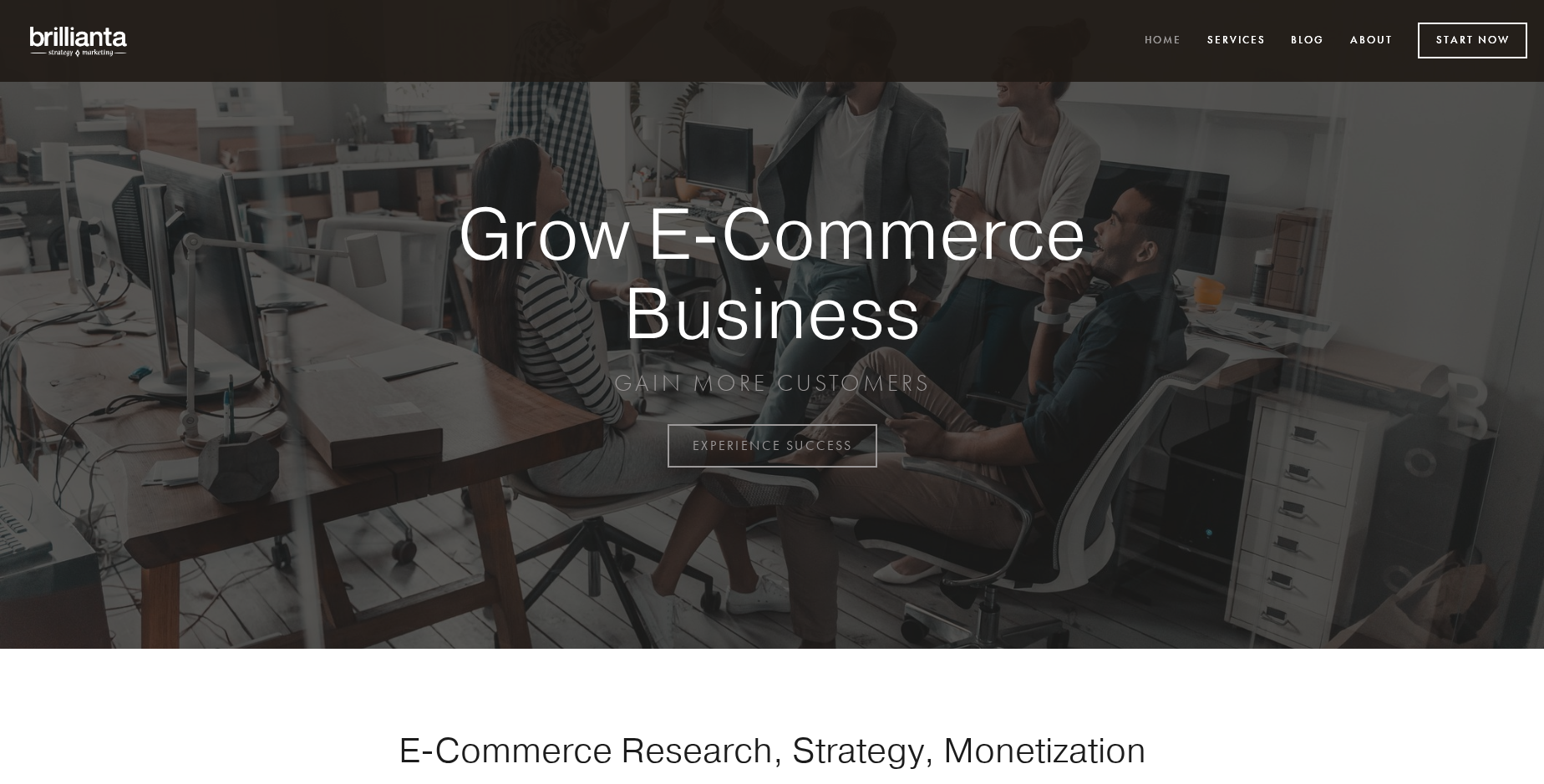
scroll to position [4379, 0]
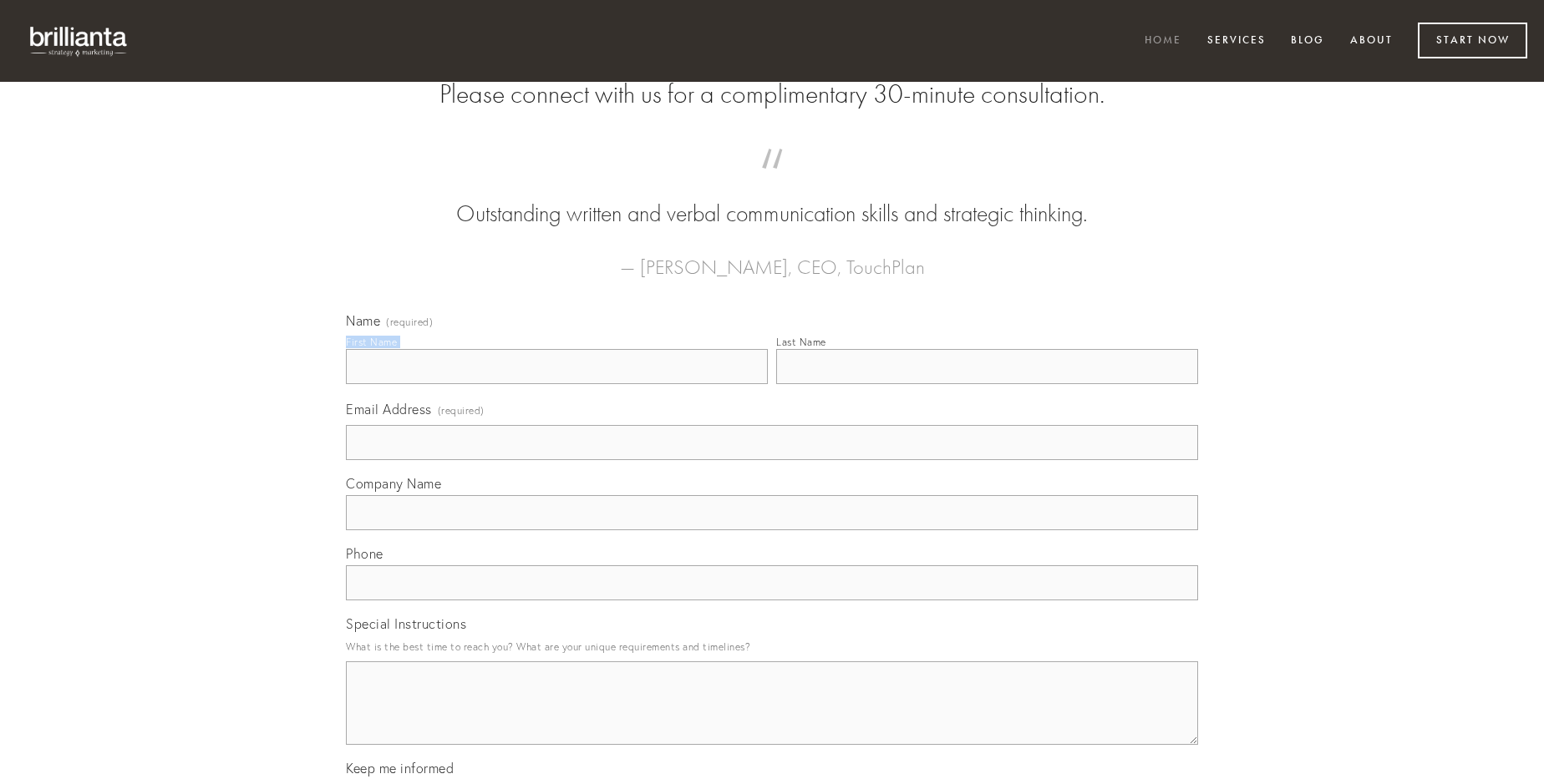
type input "[PERSON_NAME]"
click at [987, 384] on input "Last Name" at bounding box center [987, 366] width 421 height 35
type input "[PERSON_NAME]"
click at [772, 460] on input "Email Address (required)" at bounding box center [772, 442] width 852 height 35
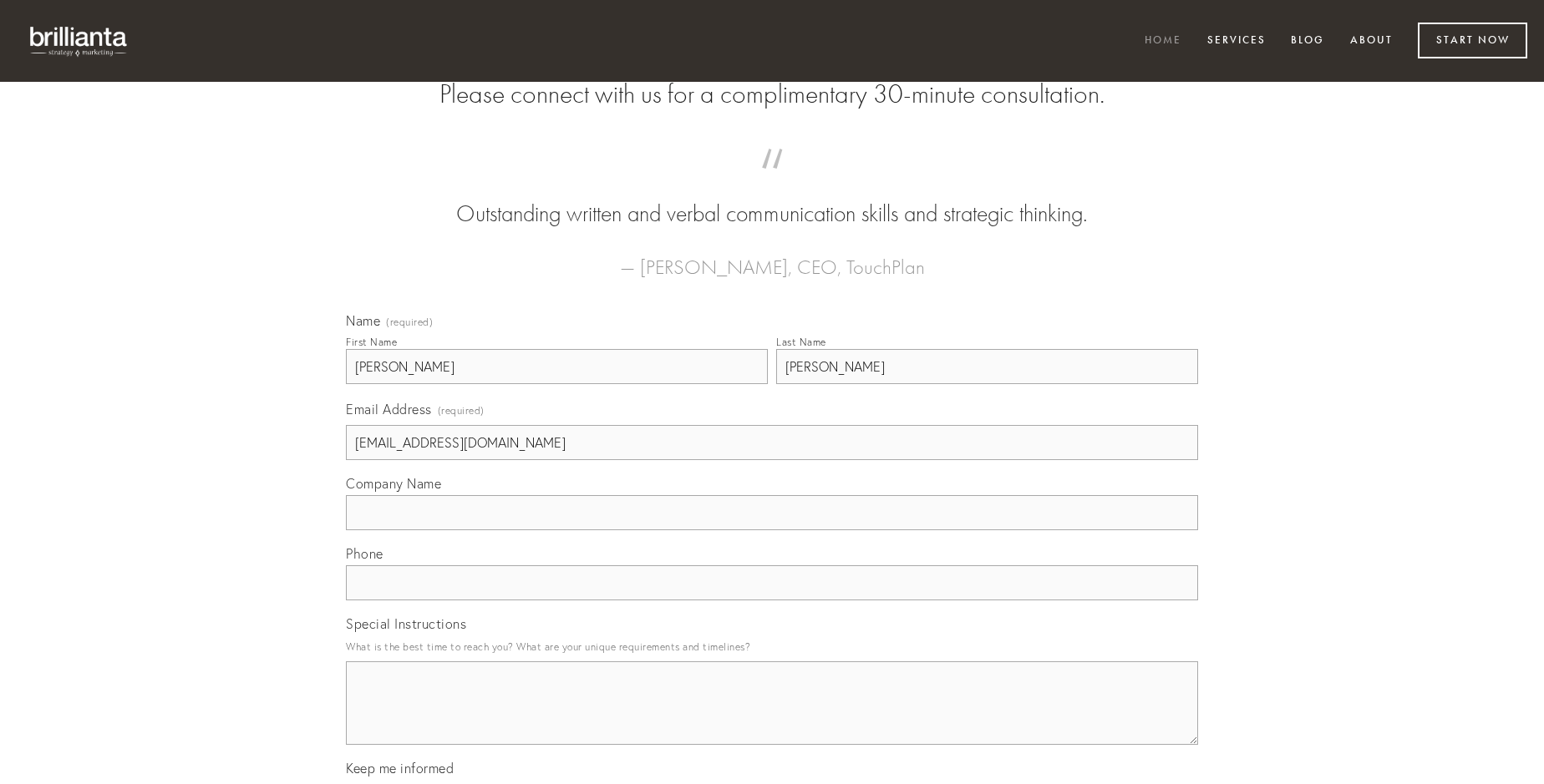
type input "[EMAIL_ADDRESS][DOMAIN_NAME]"
click at [772, 530] on input "Company Name" at bounding box center [772, 513] width 852 height 35
type input "ocer"
click at [772, 601] on input "text" at bounding box center [772, 582] width 852 height 35
click at [772, 718] on textarea "Special Instructions" at bounding box center [772, 704] width 852 height 84
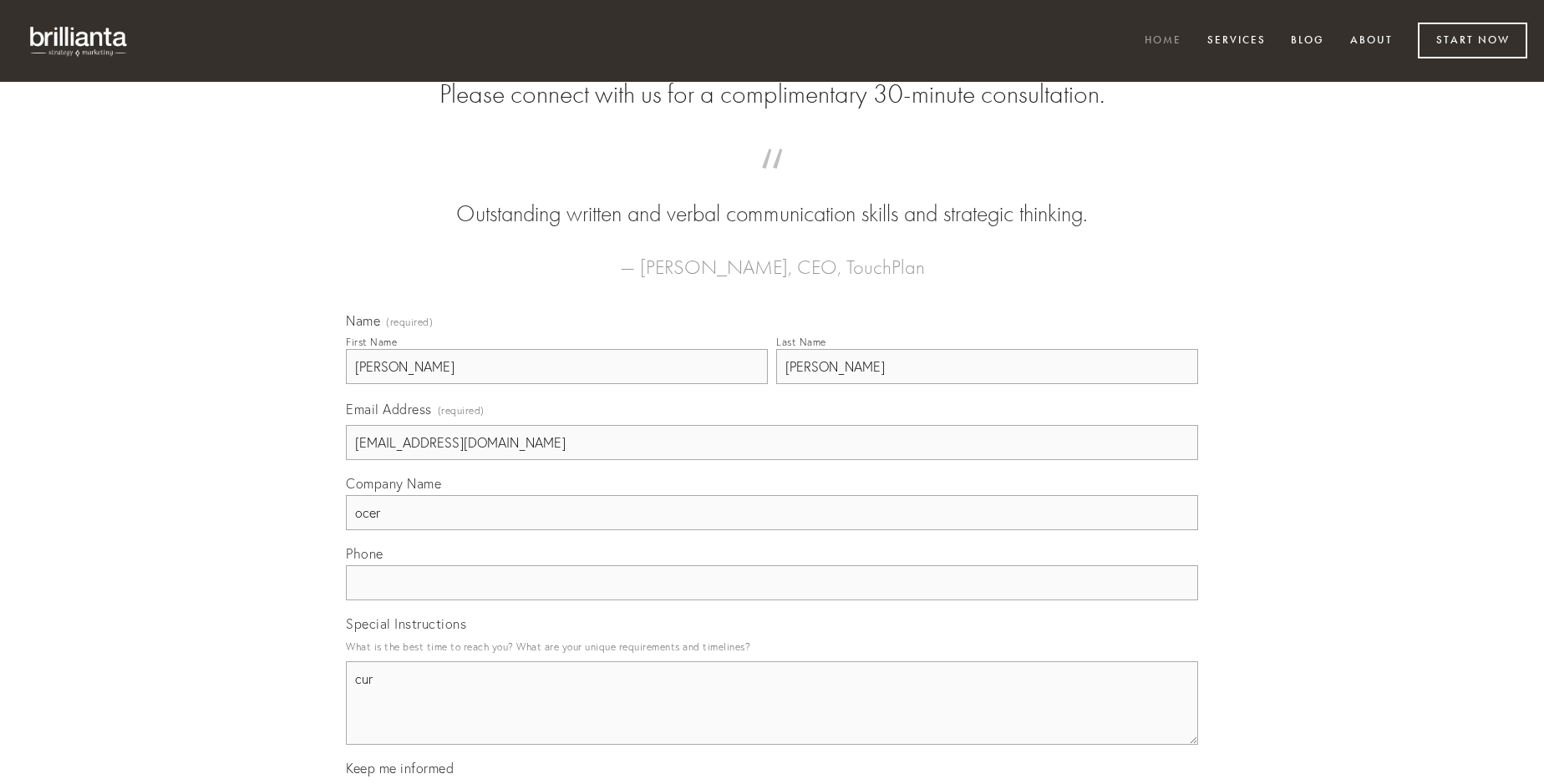
type textarea "cur"
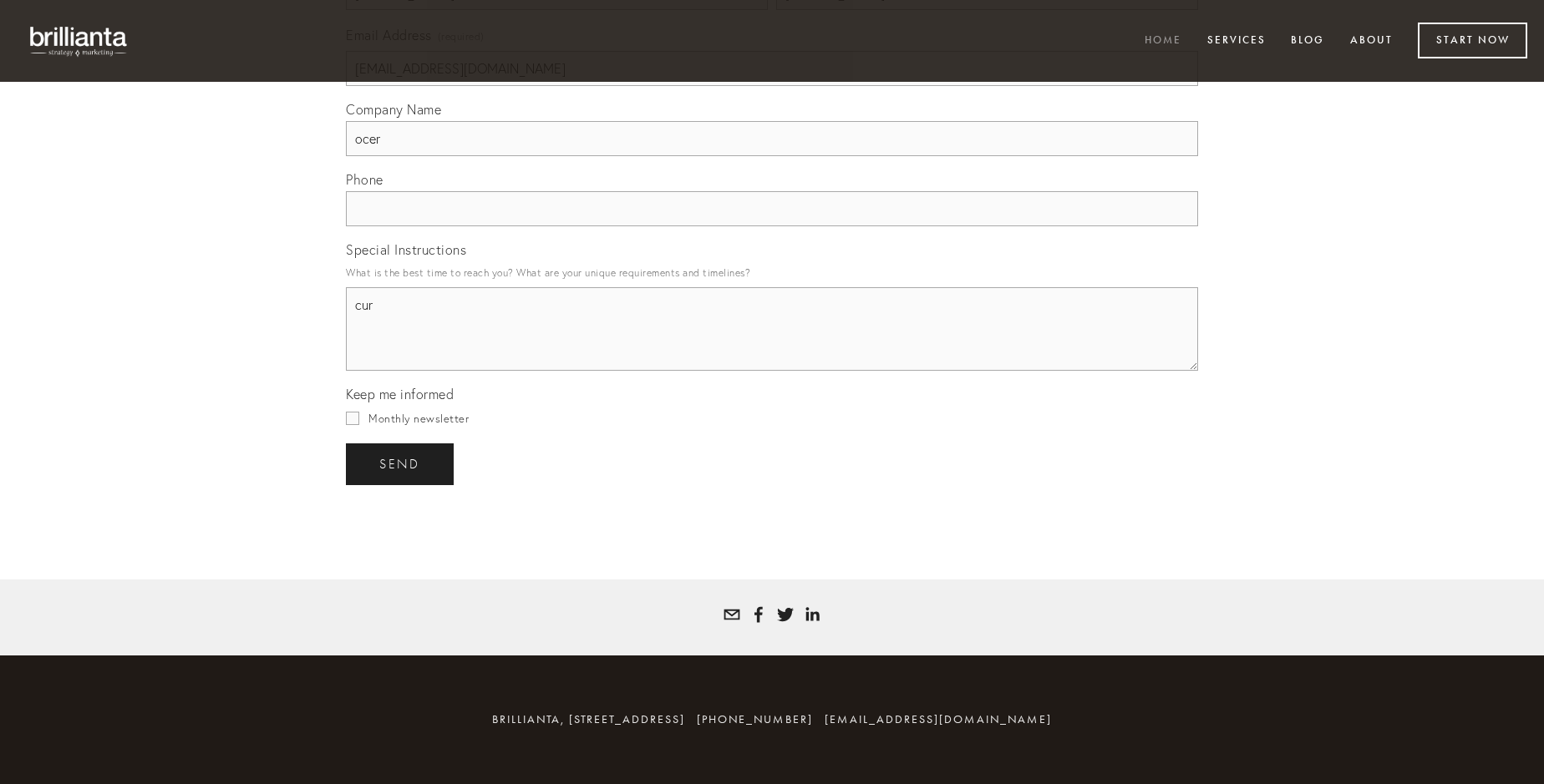
click at [401, 463] on span "send" at bounding box center [400, 464] width 41 height 15
